Goal: Transaction & Acquisition: Purchase product/service

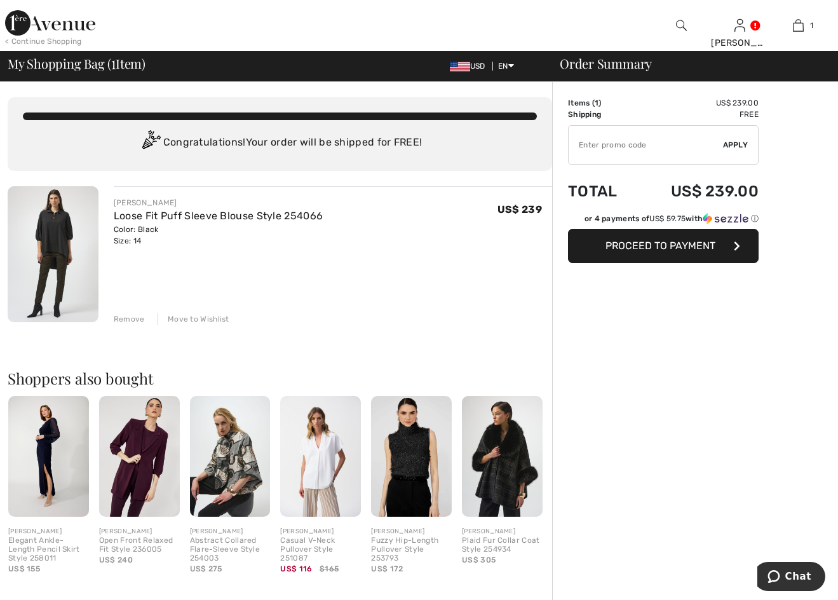
click at [700, 251] on span "Proceed to Payment" at bounding box center [660, 246] width 110 height 12
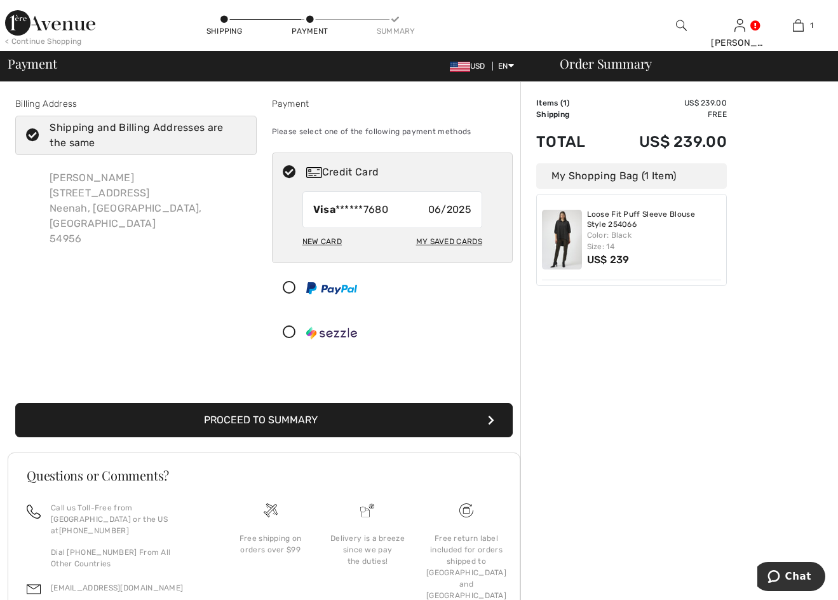
click at [361, 424] on button "Proceed to Summary" at bounding box center [263, 420] width 497 height 34
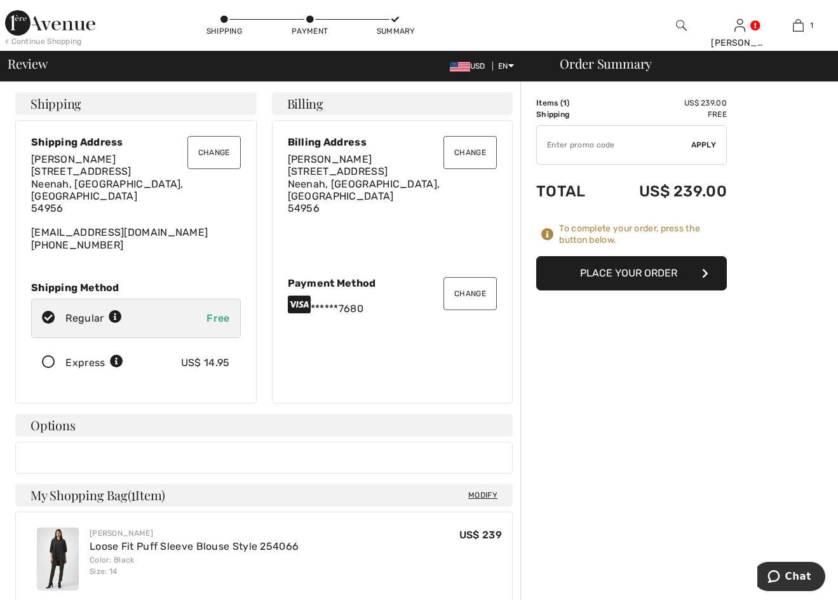
click at [600, 277] on button "Place Your Order" at bounding box center [631, 273] width 191 height 34
